Goal: Check status: Check status

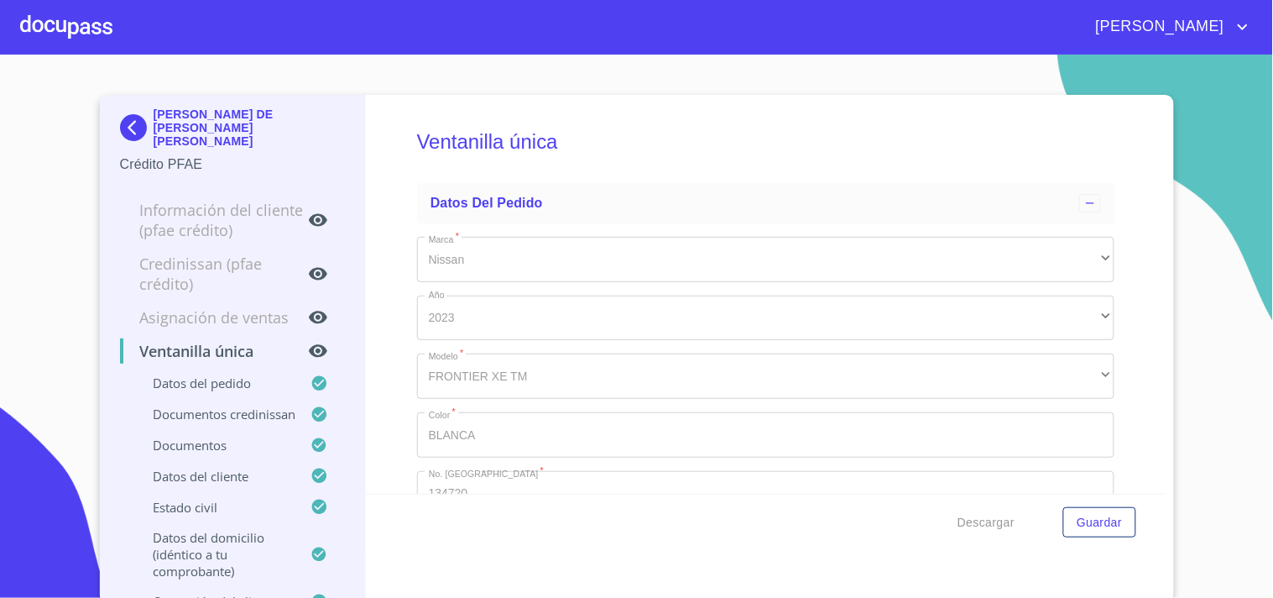
click at [96, 30] on div at bounding box center [66, 27] width 92 height 54
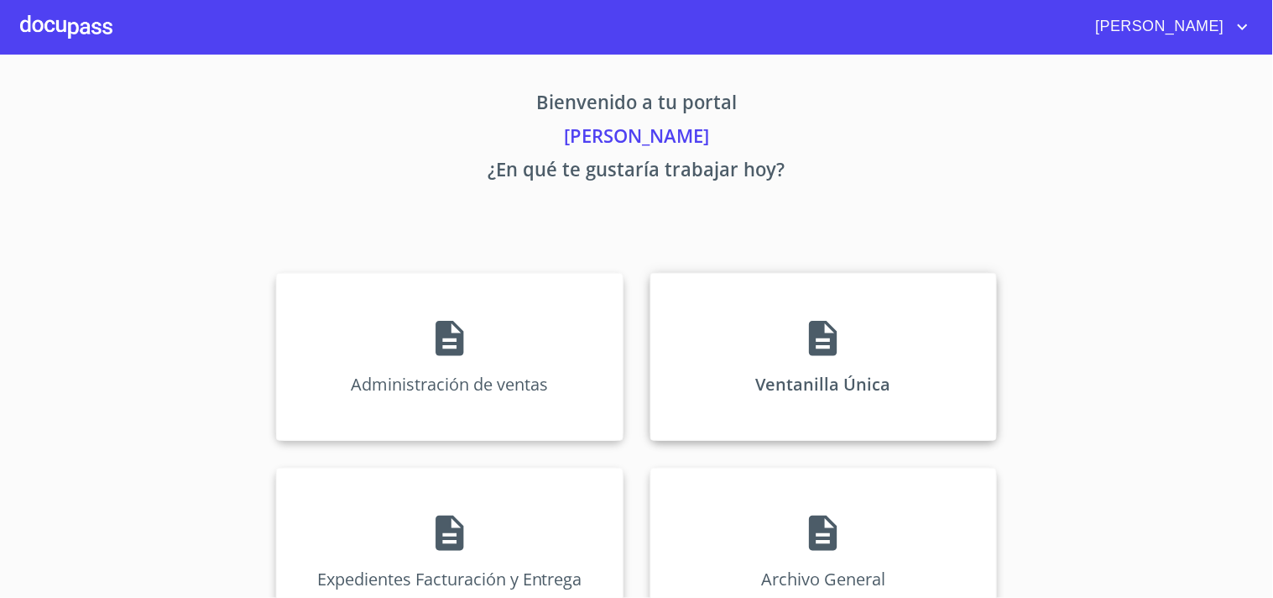
click at [818, 325] on icon at bounding box center [823, 338] width 42 height 42
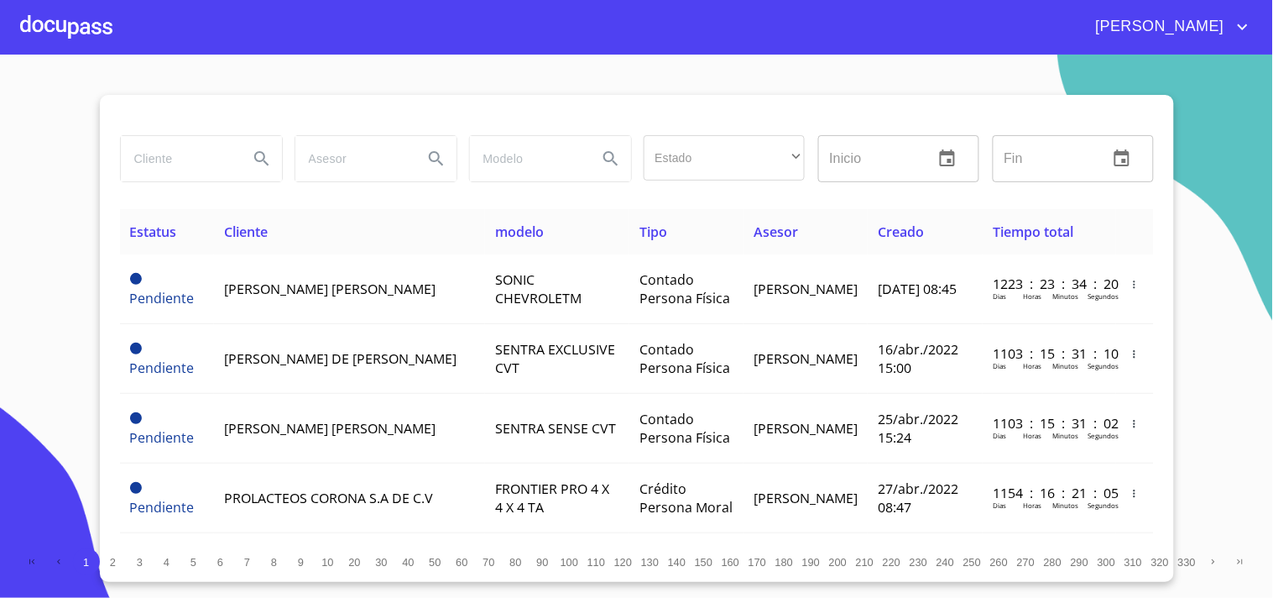
click at [208, 175] on input "search" at bounding box center [178, 158] width 114 height 45
type input "[PERSON_NAME]"
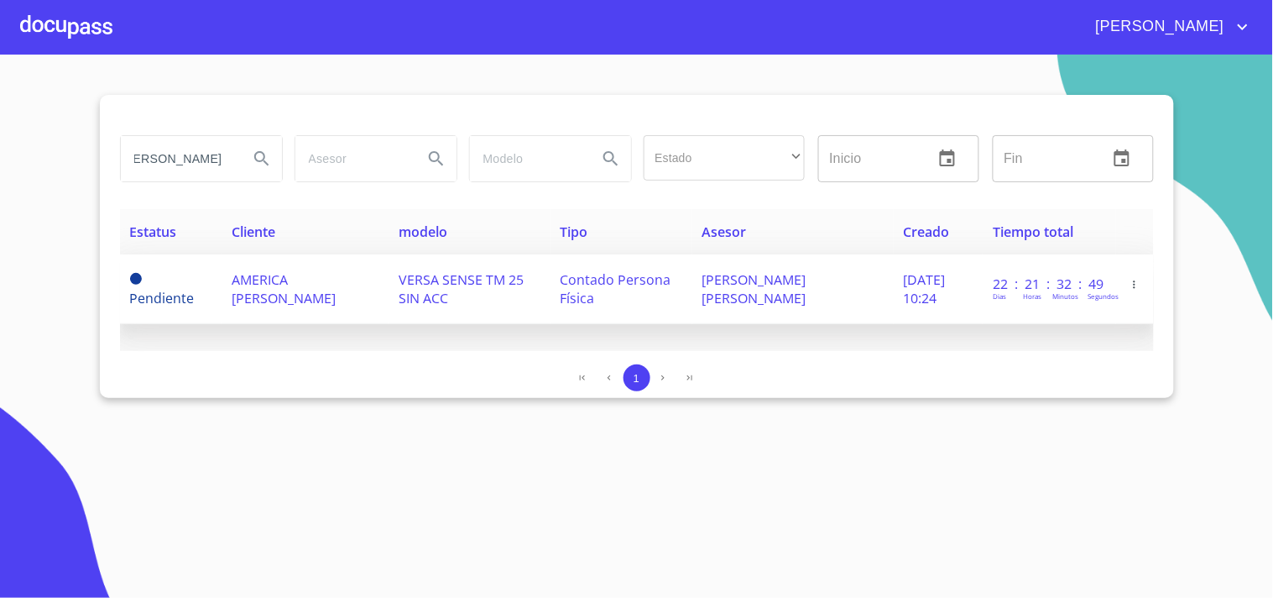
scroll to position [0, 0]
click at [291, 319] on td "AMERICA [PERSON_NAME]" at bounding box center [305, 289] width 167 height 70
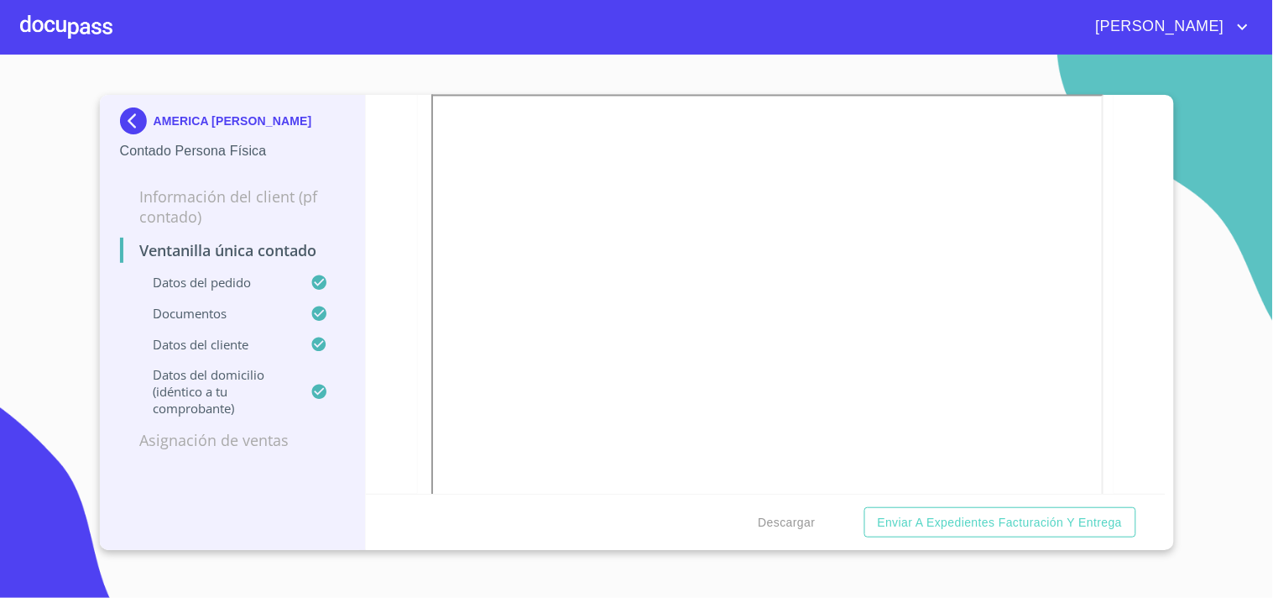
scroll to position [652, 0]
